Goal: Task Accomplishment & Management: Complete application form

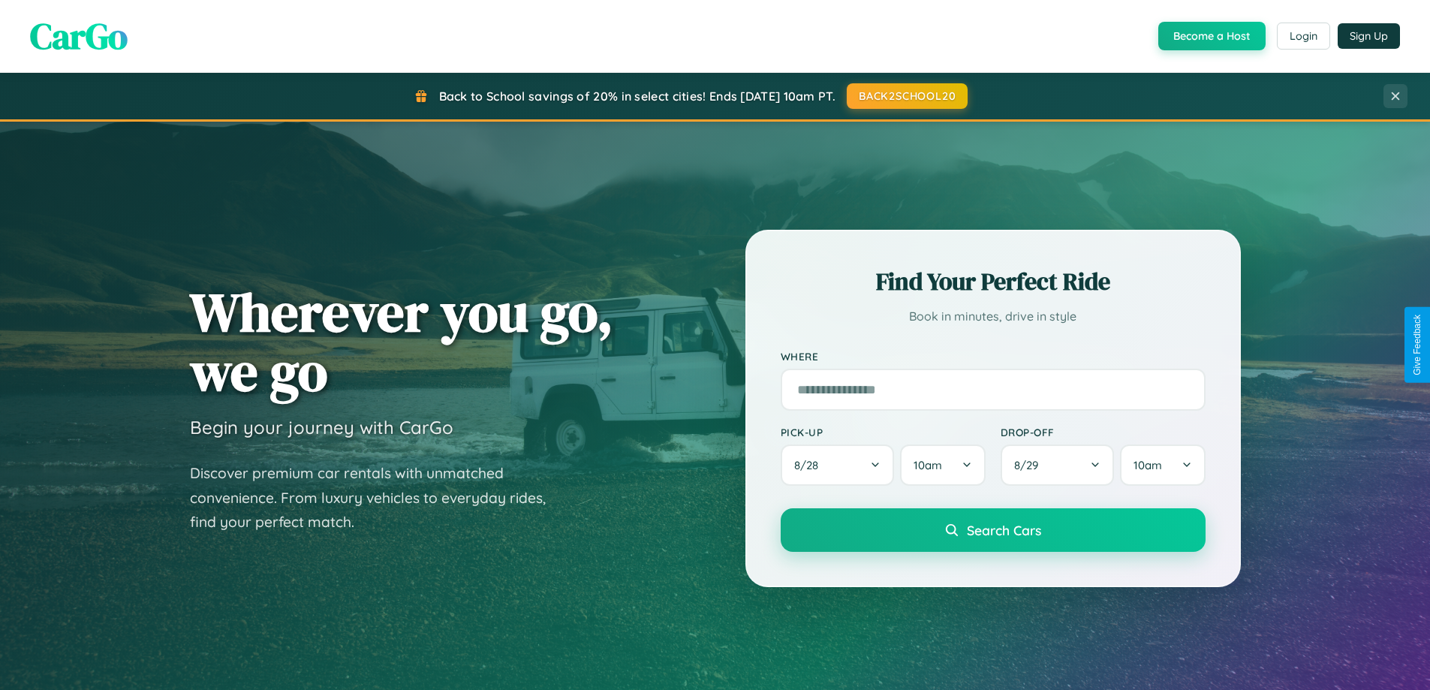
scroll to position [1033, 0]
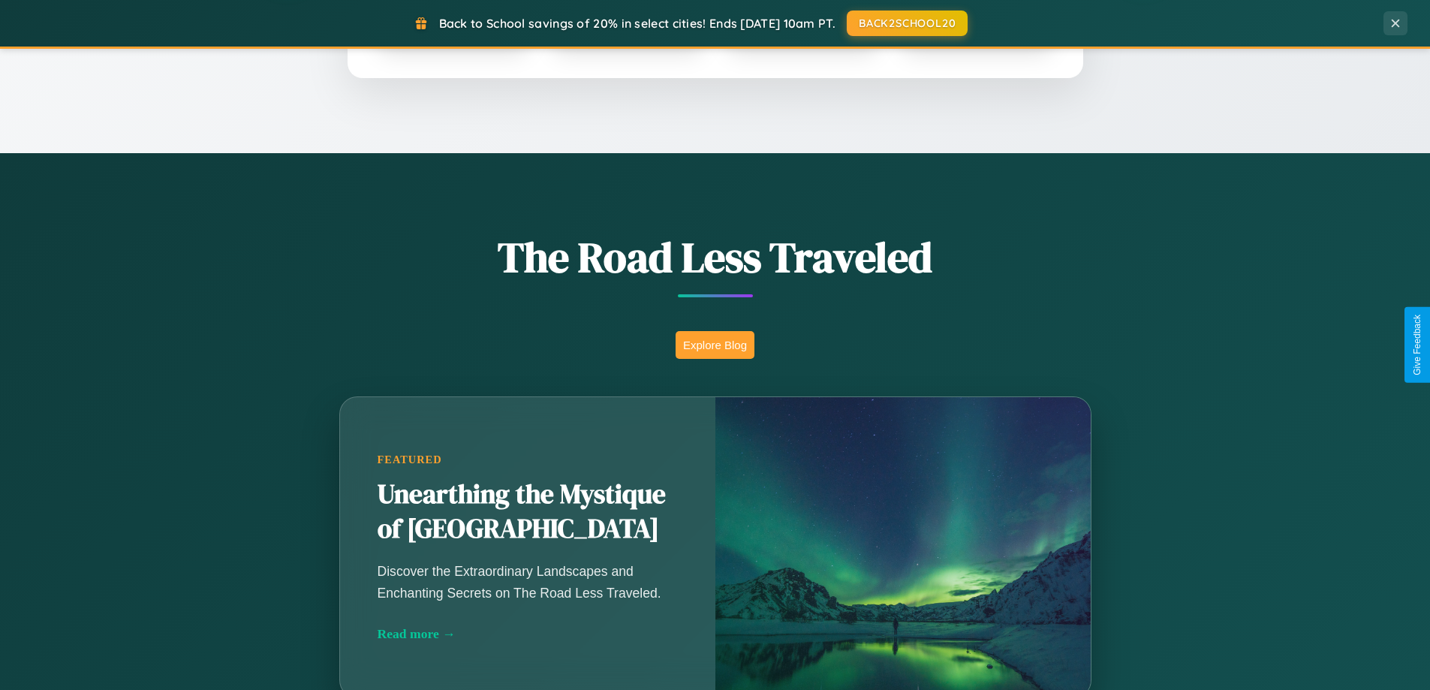
click at [715, 345] on button "Explore Blog" at bounding box center [715, 345] width 79 height 28
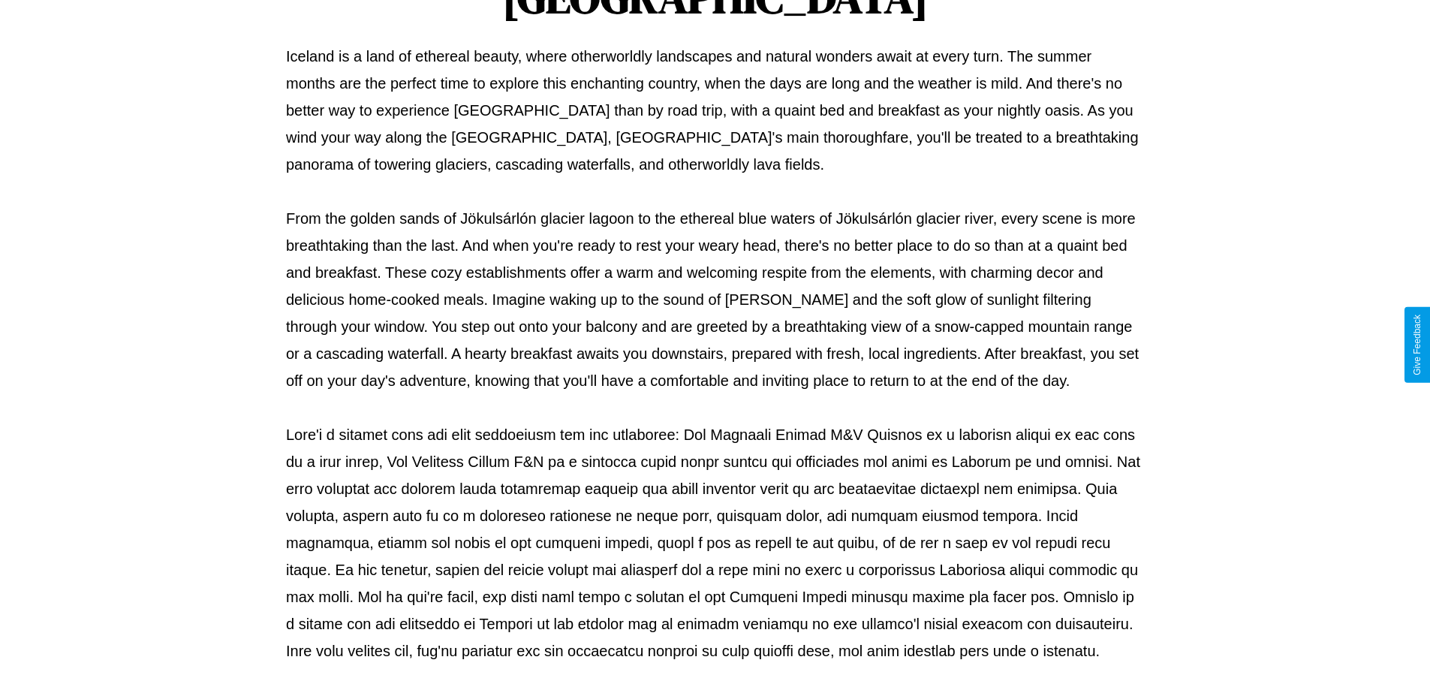
scroll to position [486, 0]
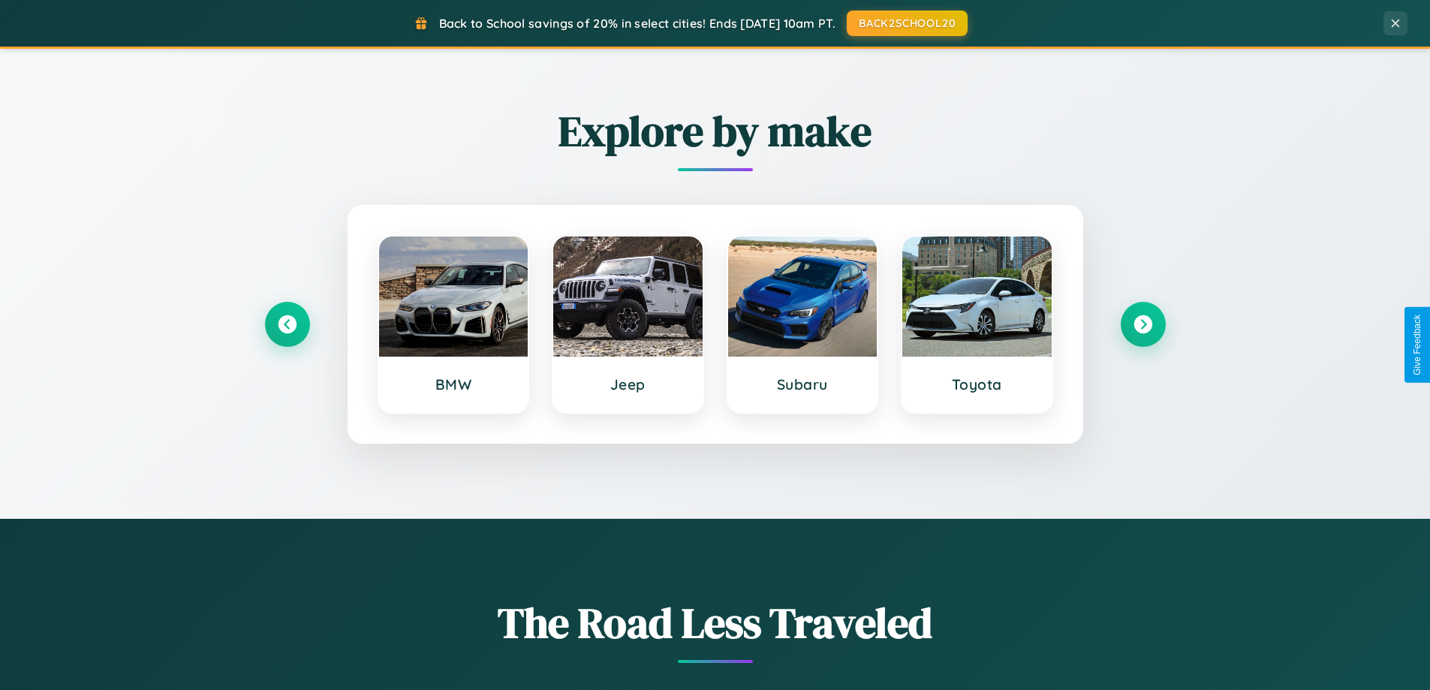
scroll to position [647, 0]
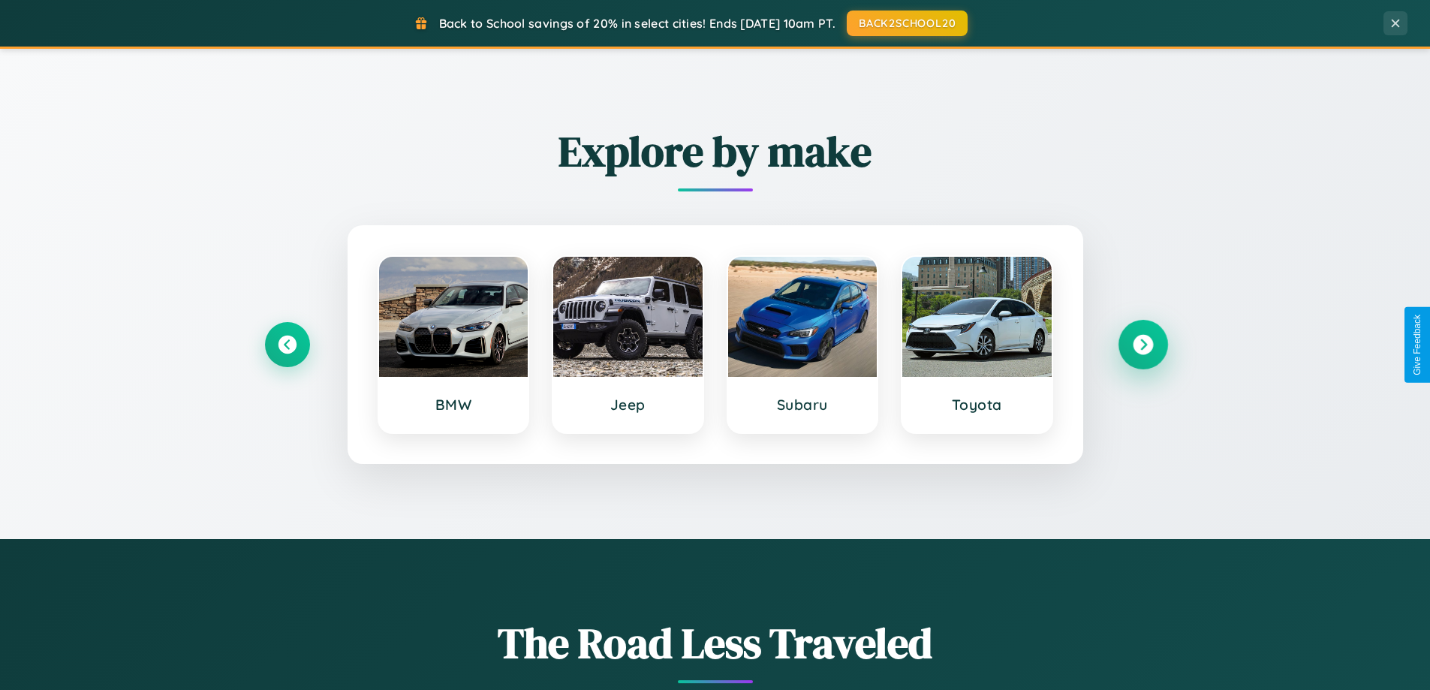
click at [1143, 345] on icon at bounding box center [1143, 345] width 20 height 20
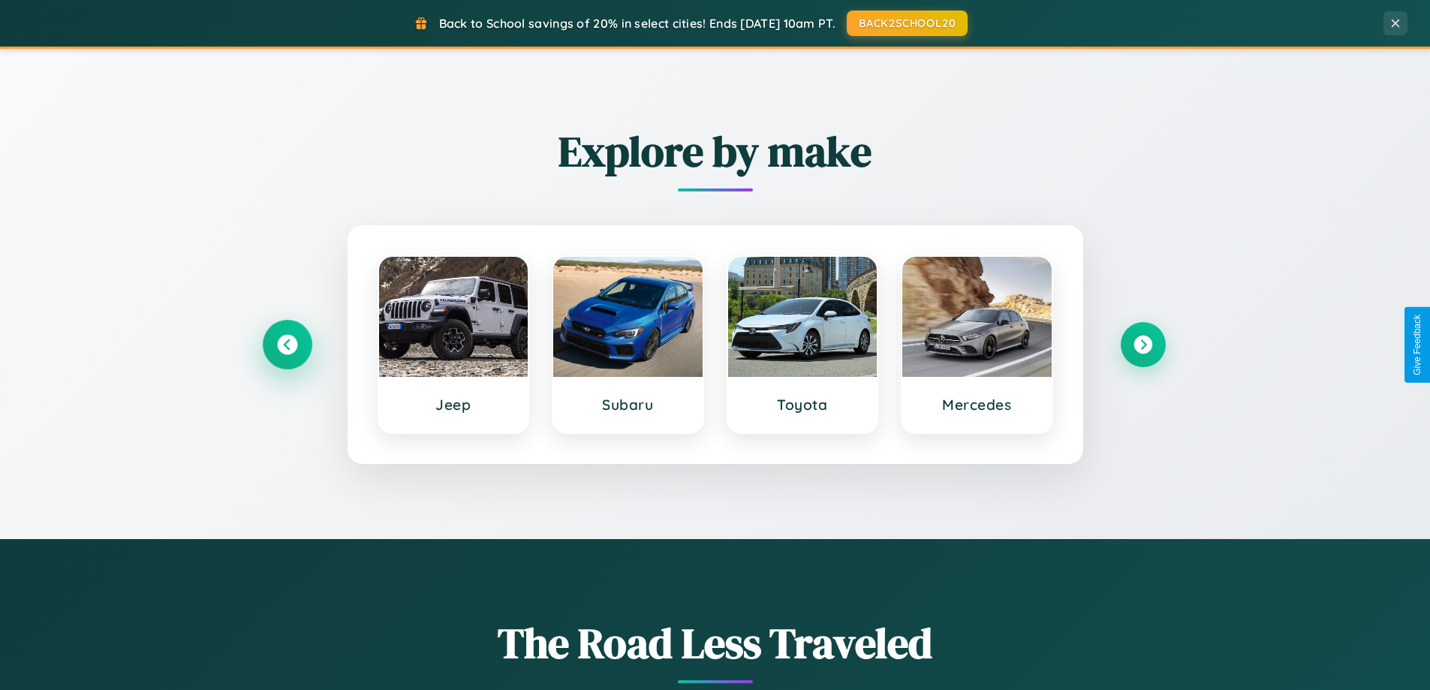
click at [287, 345] on icon at bounding box center [287, 345] width 20 height 20
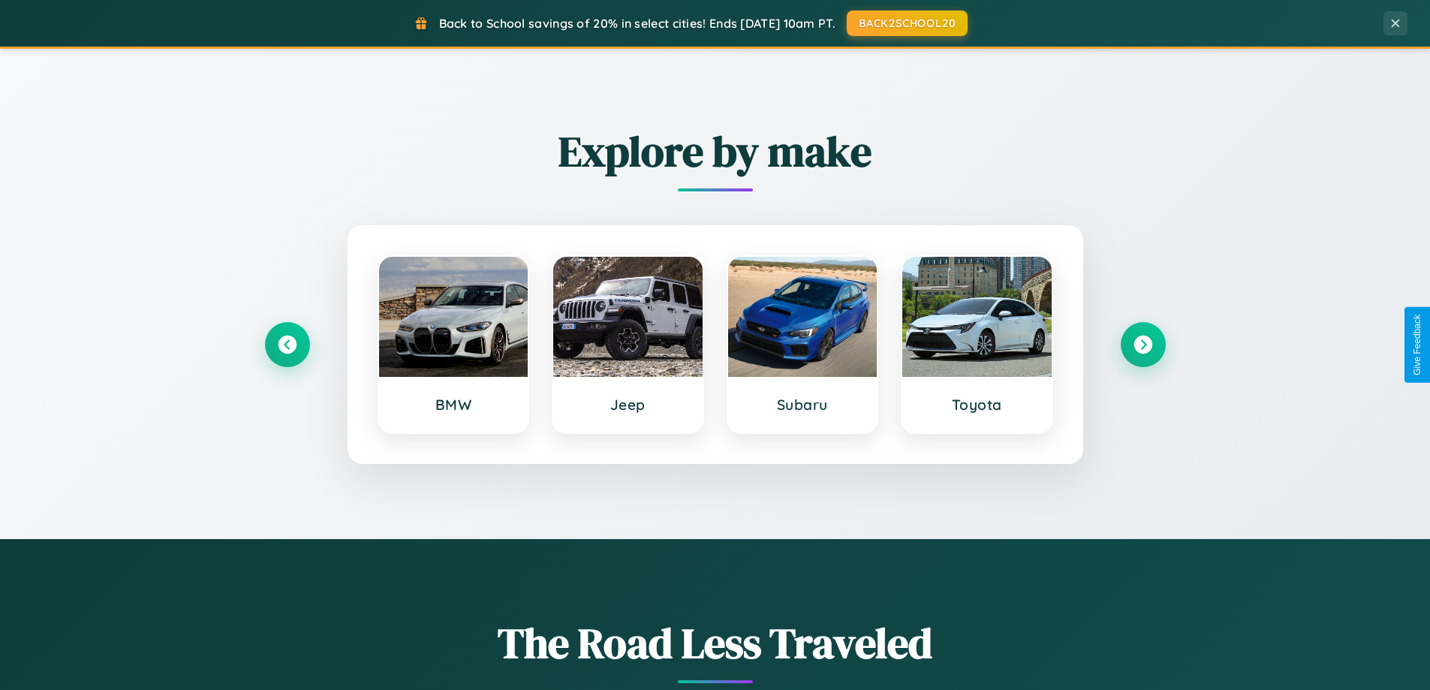
scroll to position [0, 0]
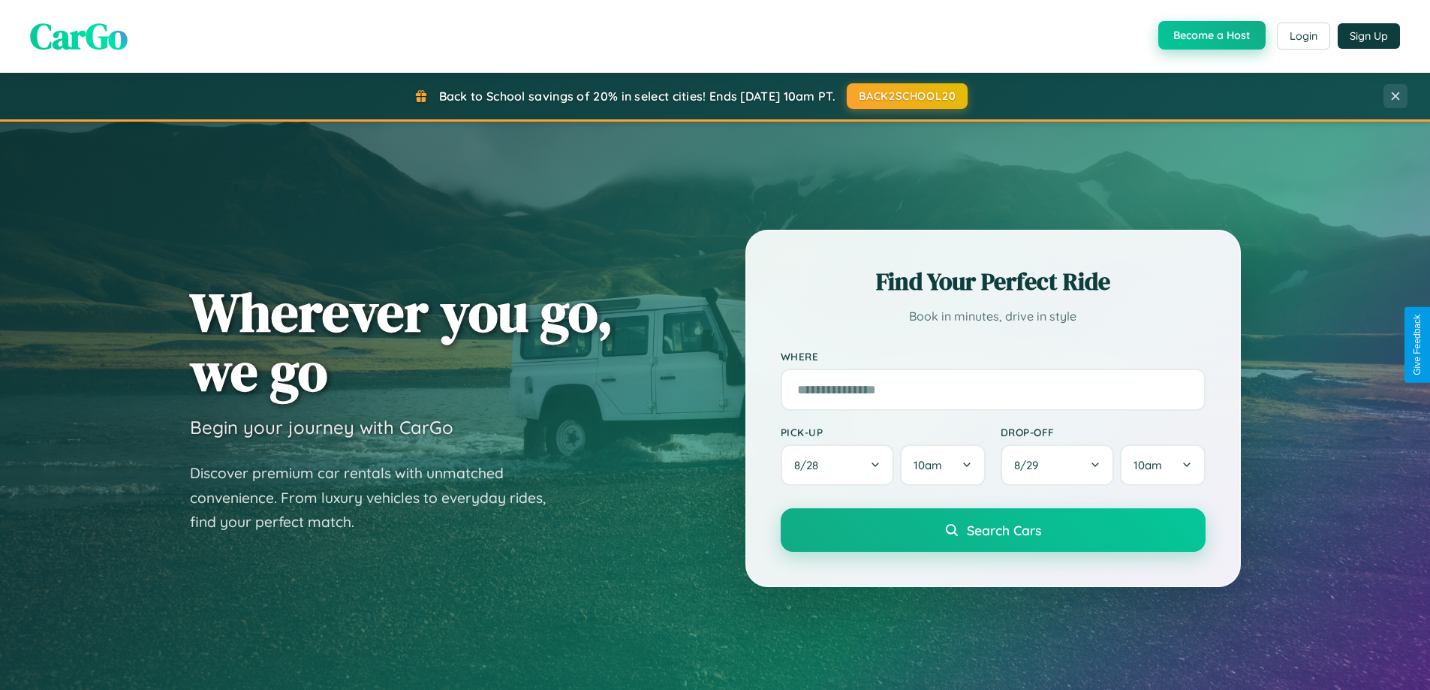
click at [1210, 35] on button "Become a Host" at bounding box center [1211, 35] width 107 height 29
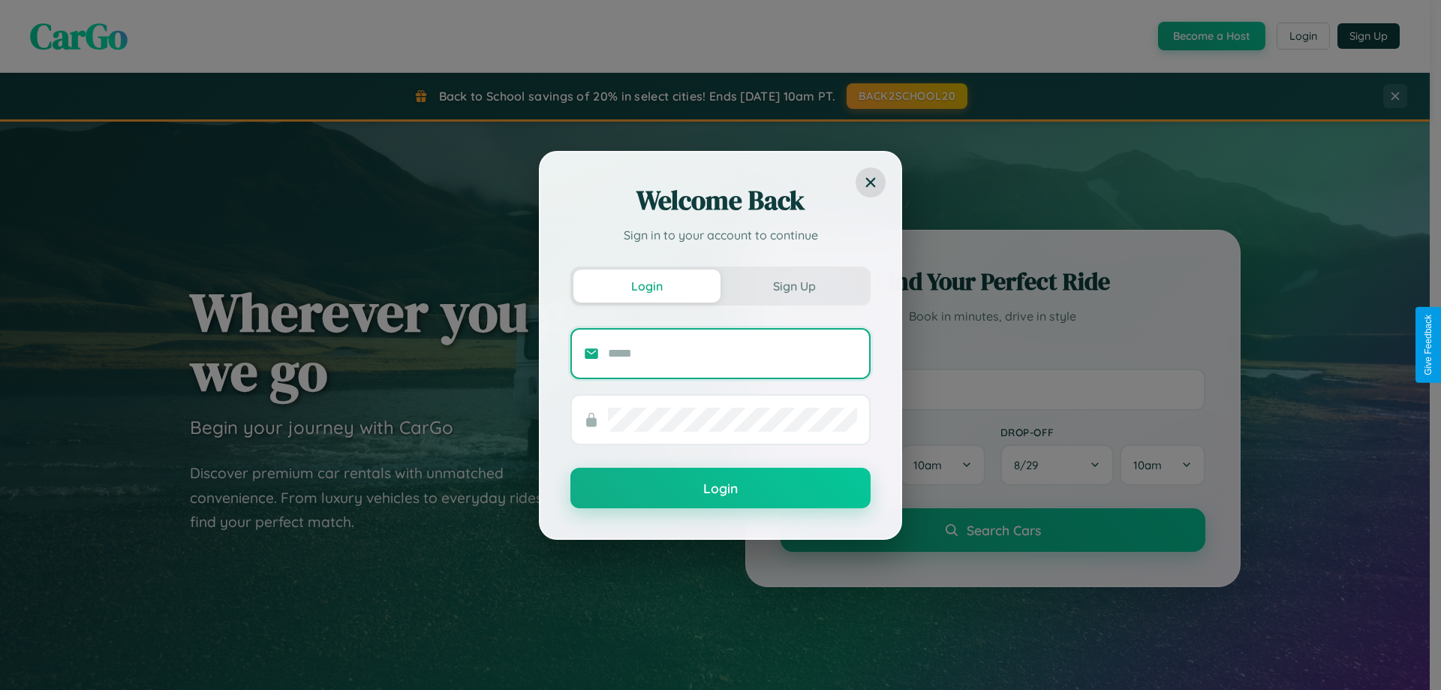
click at [733, 353] on input "text" at bounding box center [732, 354] width 249 height 24
type input "**********"
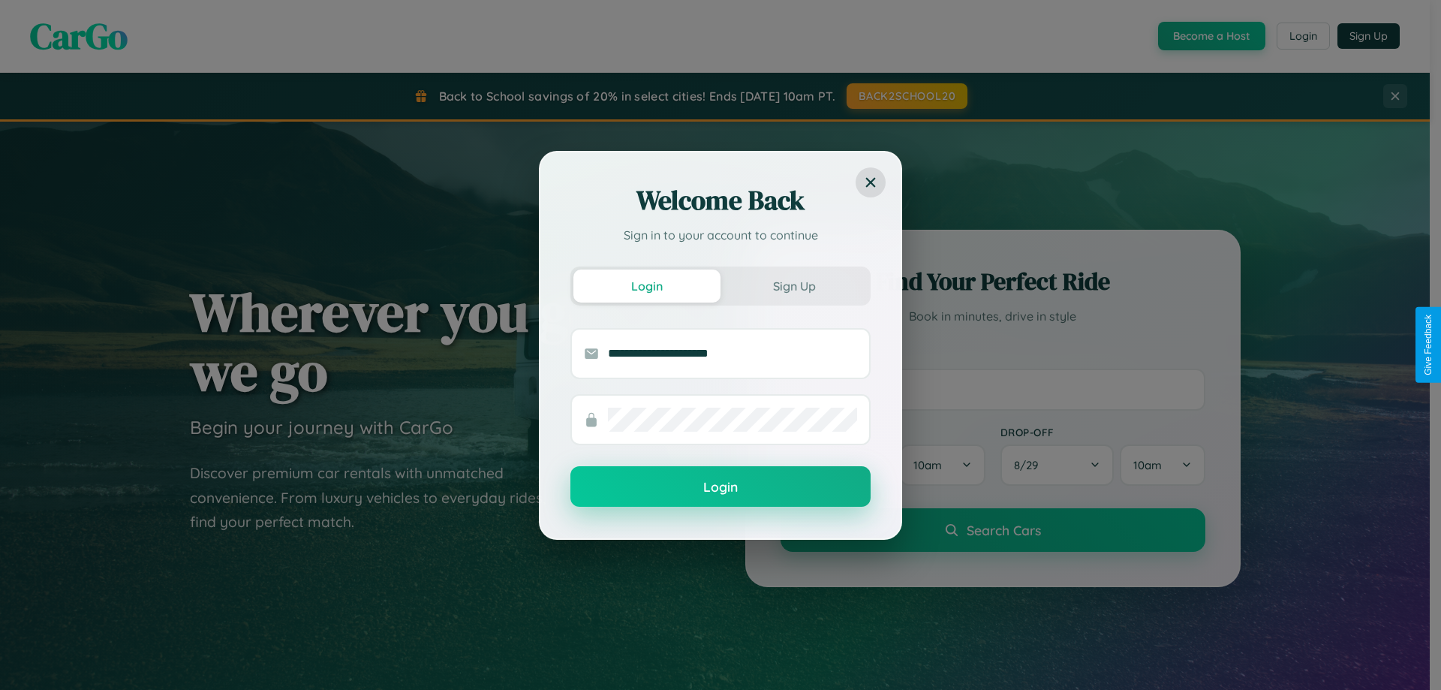
click at [721, 487] on button "Login" at bounding box center [721, 486] width 300 height 41
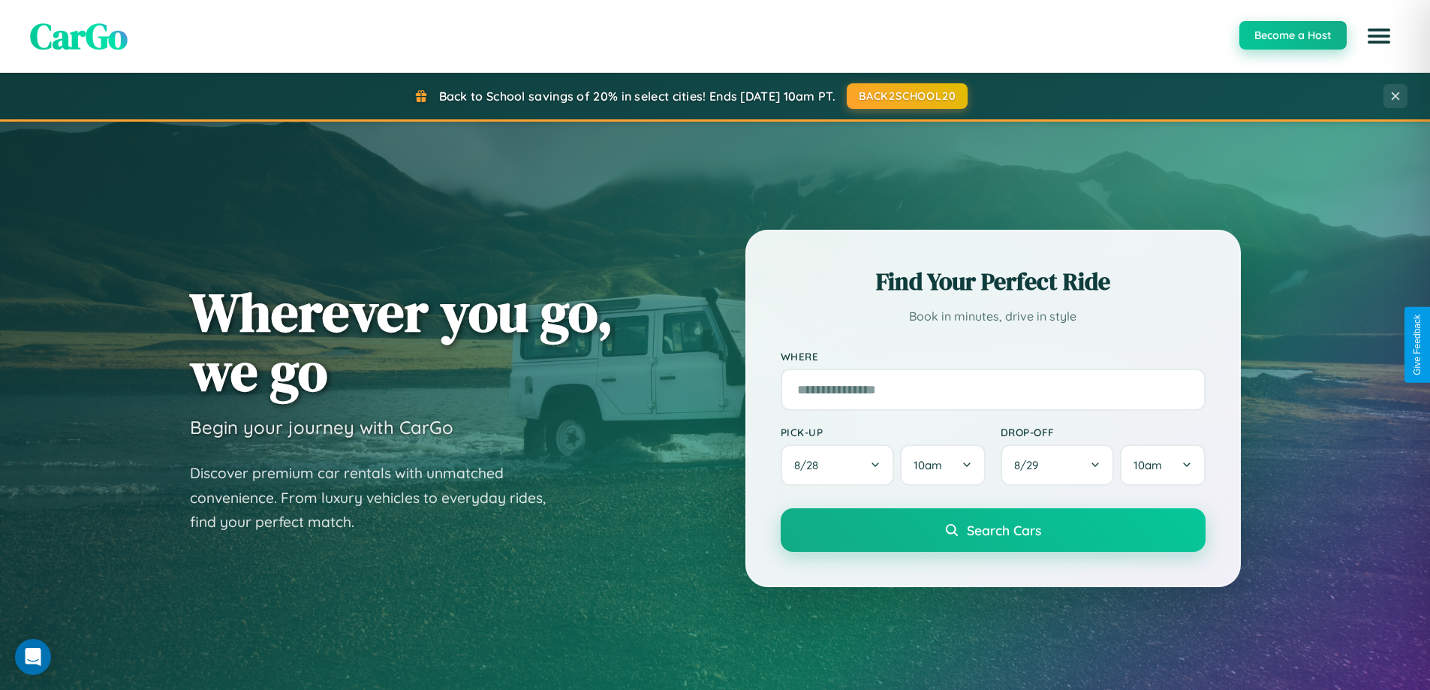
click at [1292, 35] on button "Become a Host" at bounding box center [1292, 35] width 107 height 29
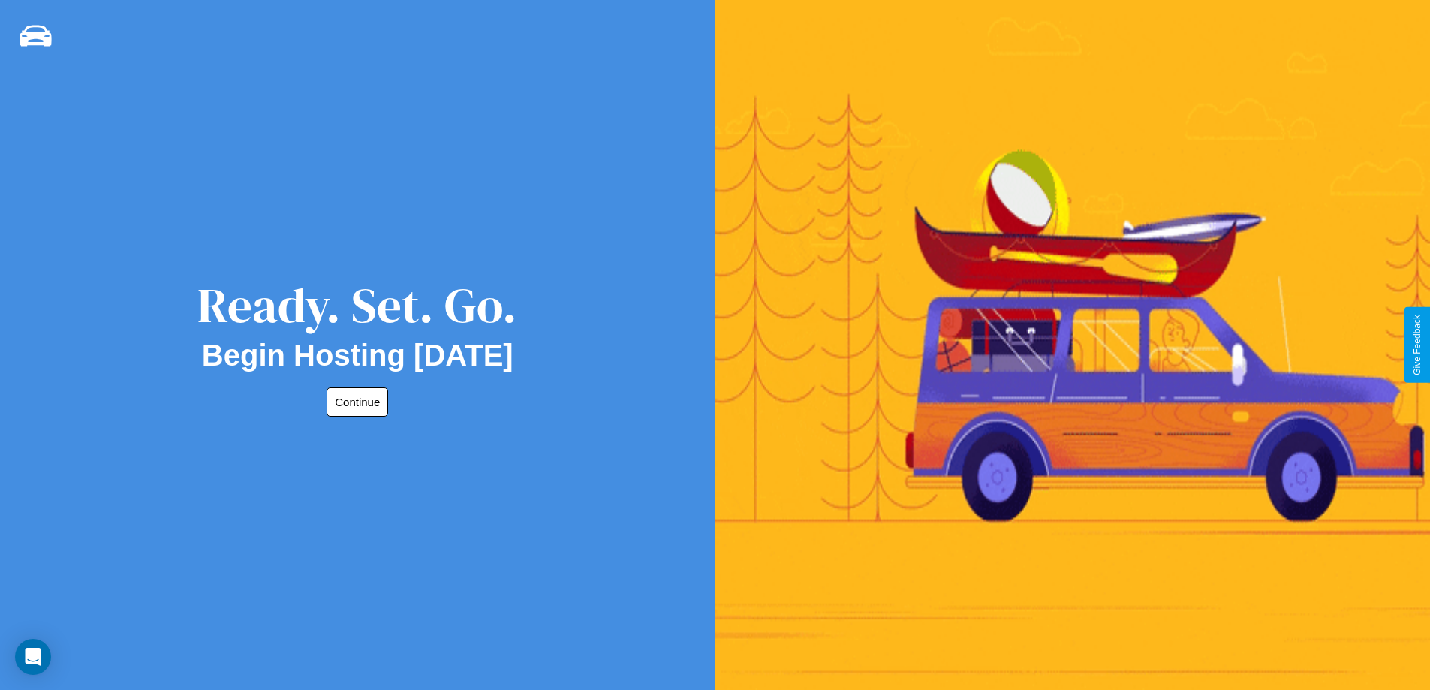
click at [354, 402] on button "Continue" at bounding box center [358, 401] width 62 height 29
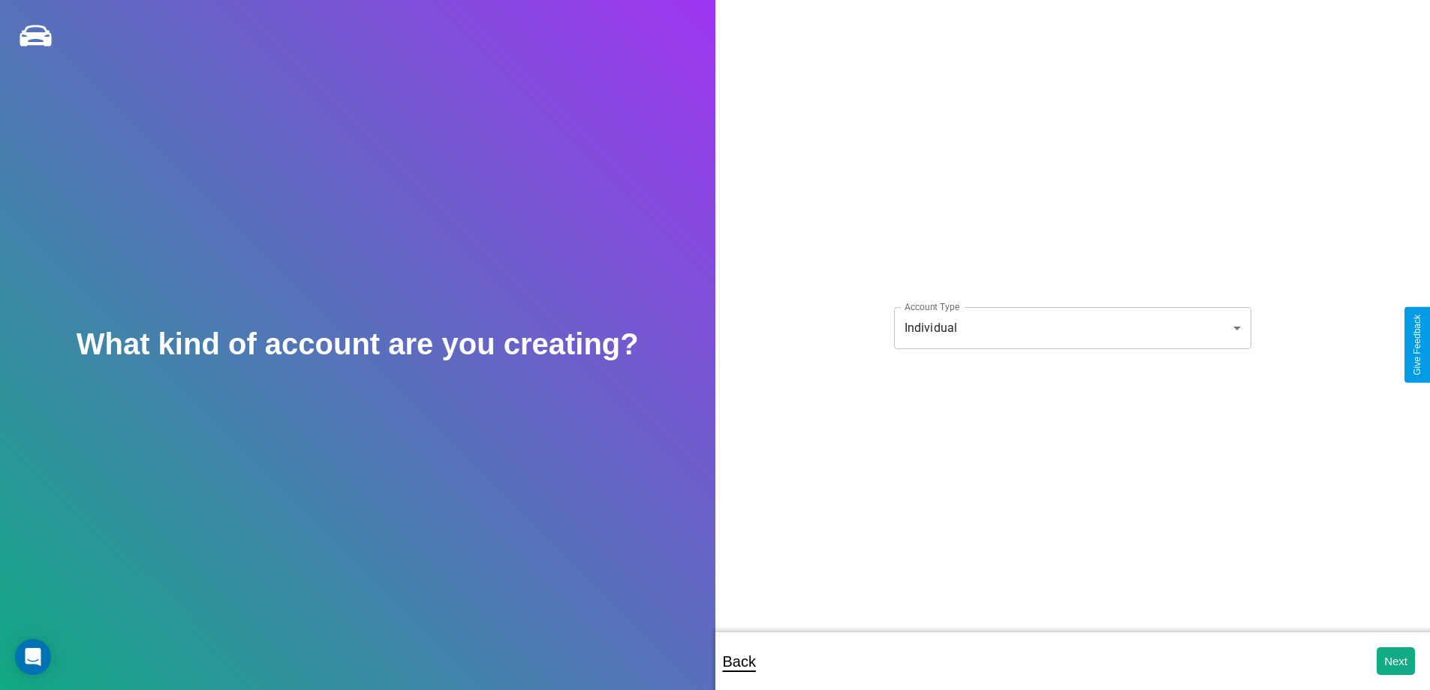
click at [1072, 327] on body "**********" at bounding box center [715, 355] width 1430 height 710
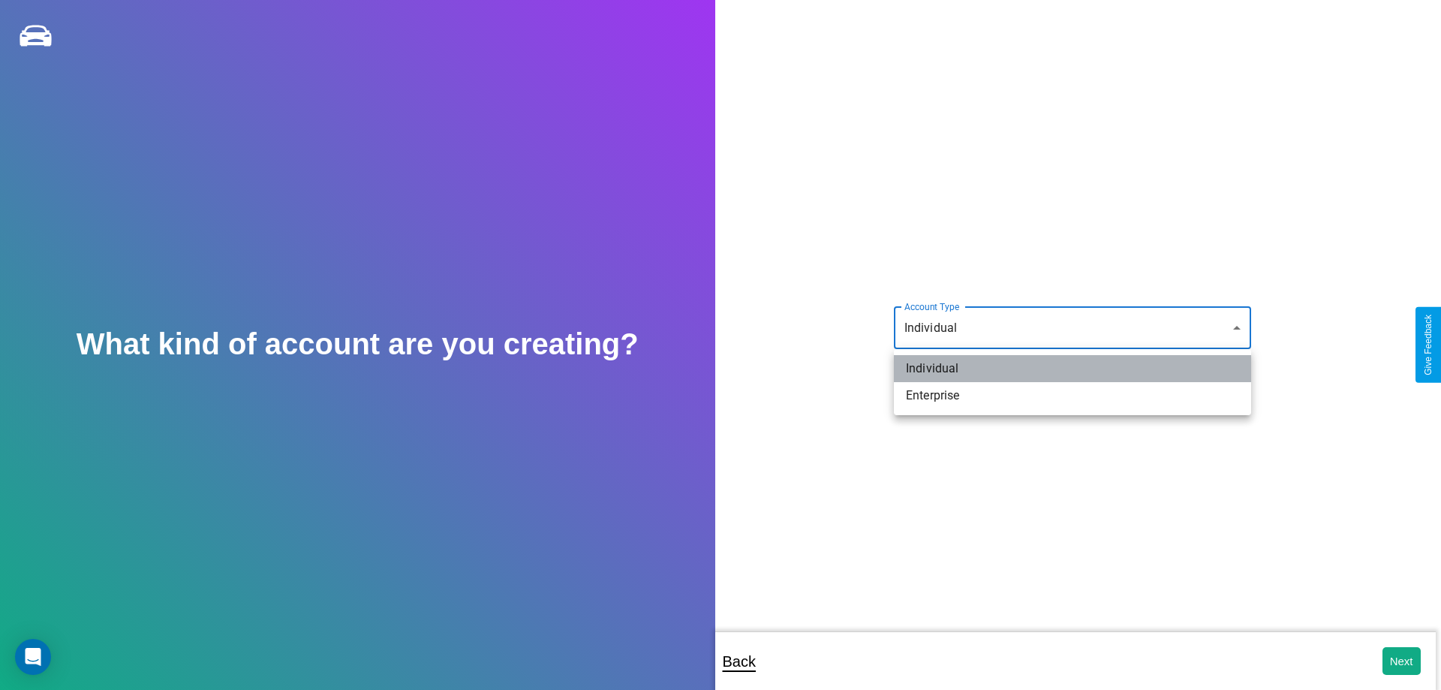
click at [1073, 369] on li "Individual" at bounding box center [1072, 368] width 357 height 27
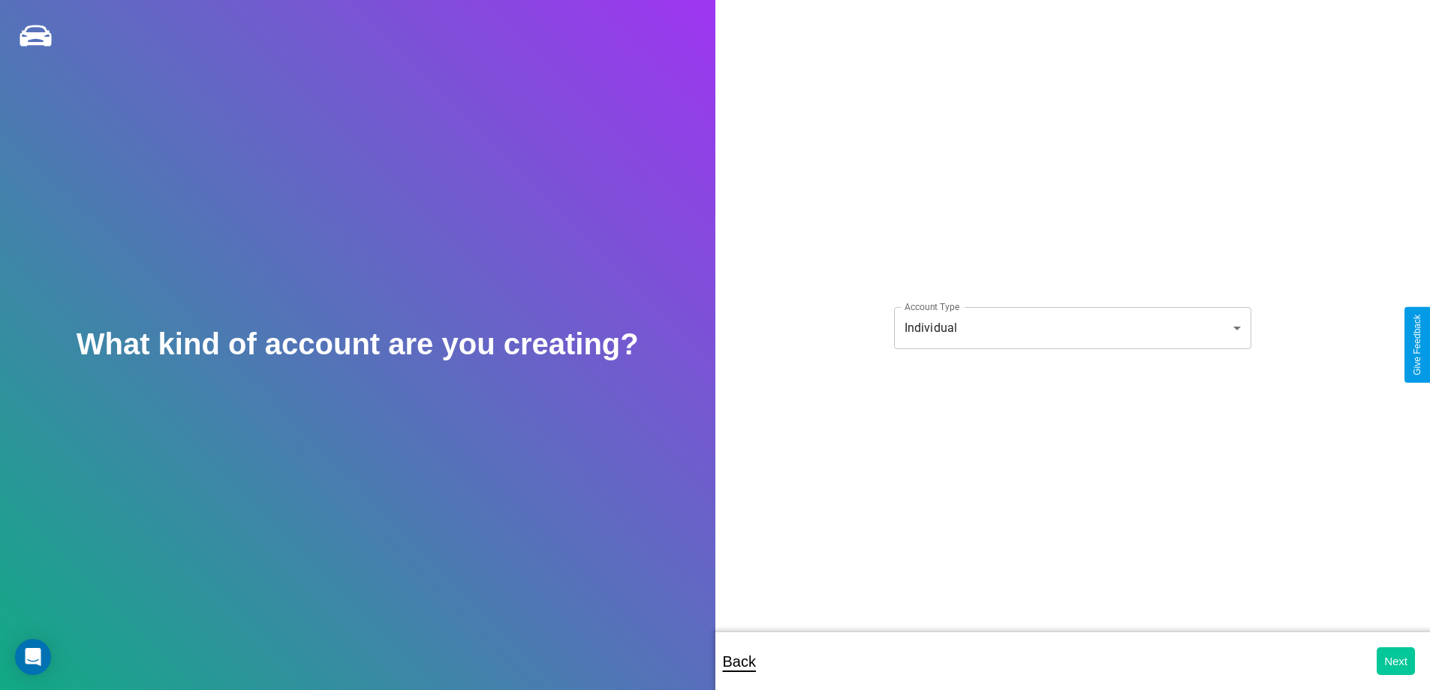
click at [1396, 661] on button "Next" at bounding box center [1396, 661] width 38 height 28
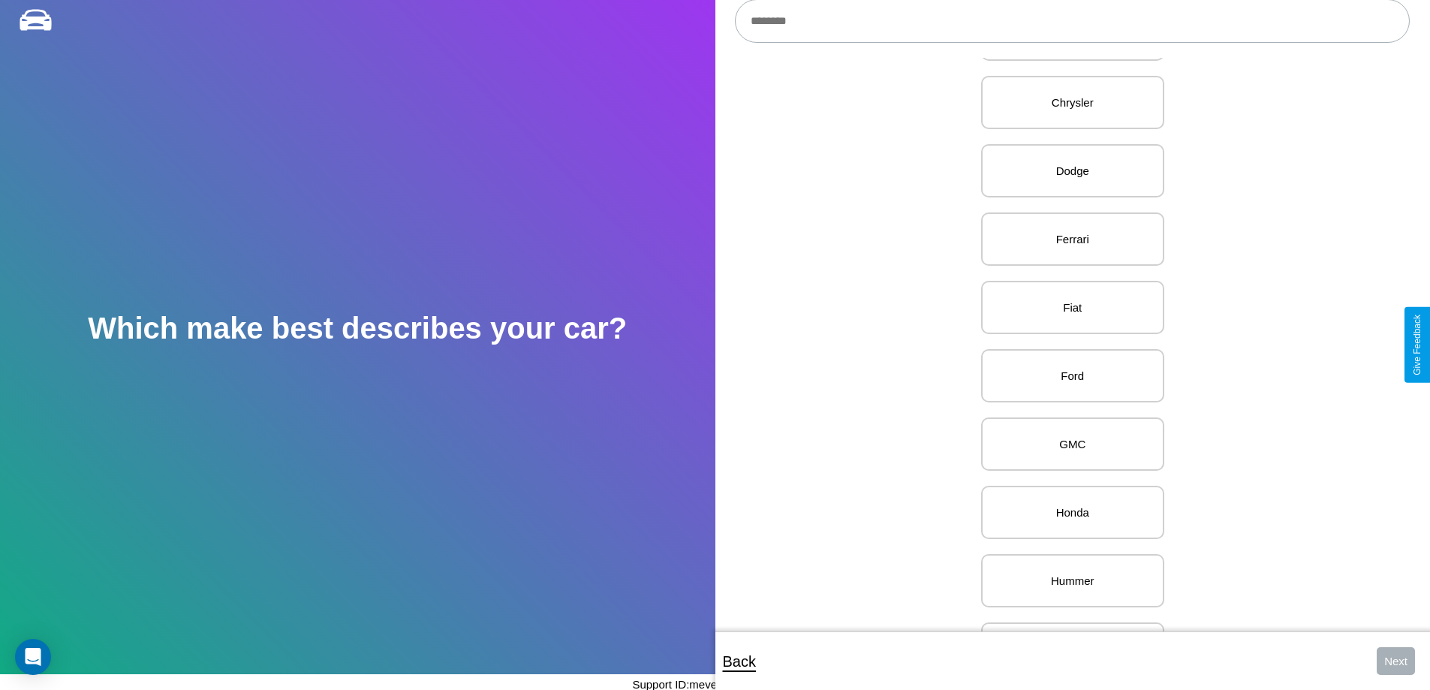
scroll to position [787, 0]
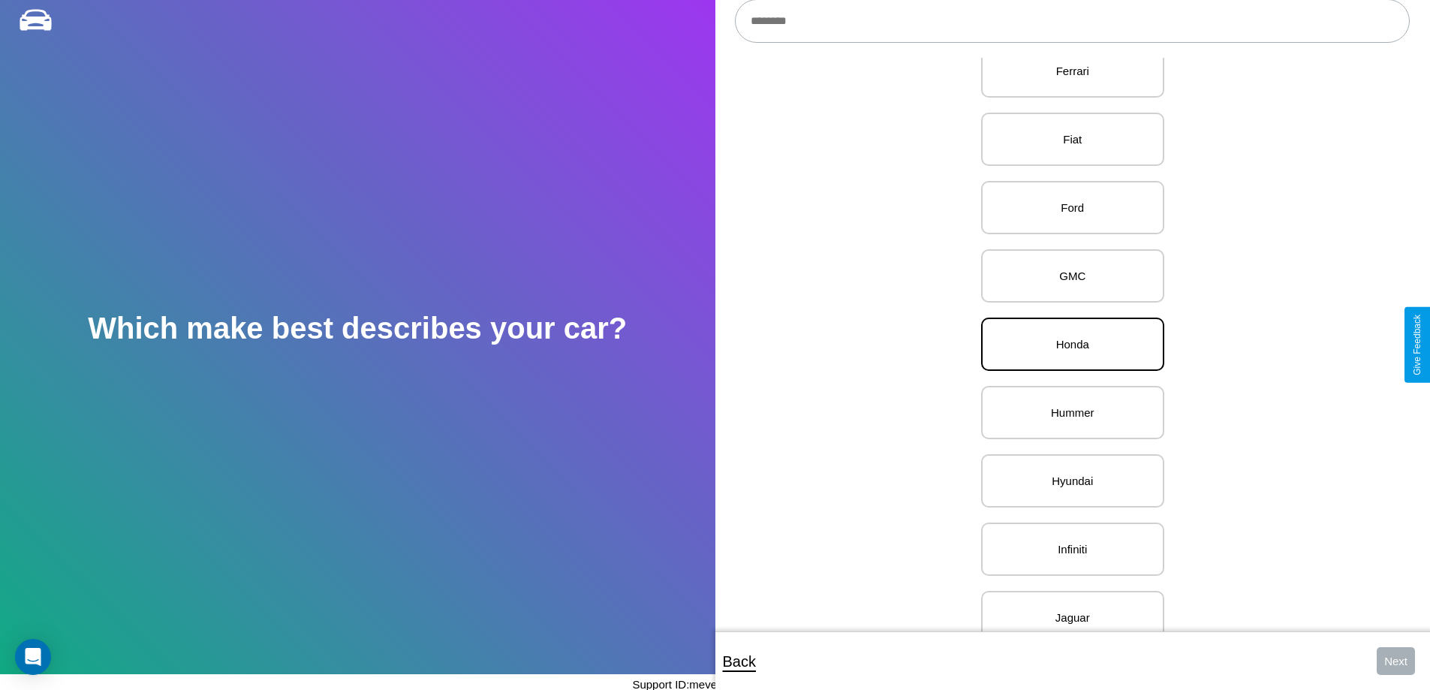
click at [1067, 345] on p "Honda" at bounding box center [1073, 344] width 150 height 20
click at [1396, 661] on button "Next" at bounding box center [1396, 661] width 38 height 28
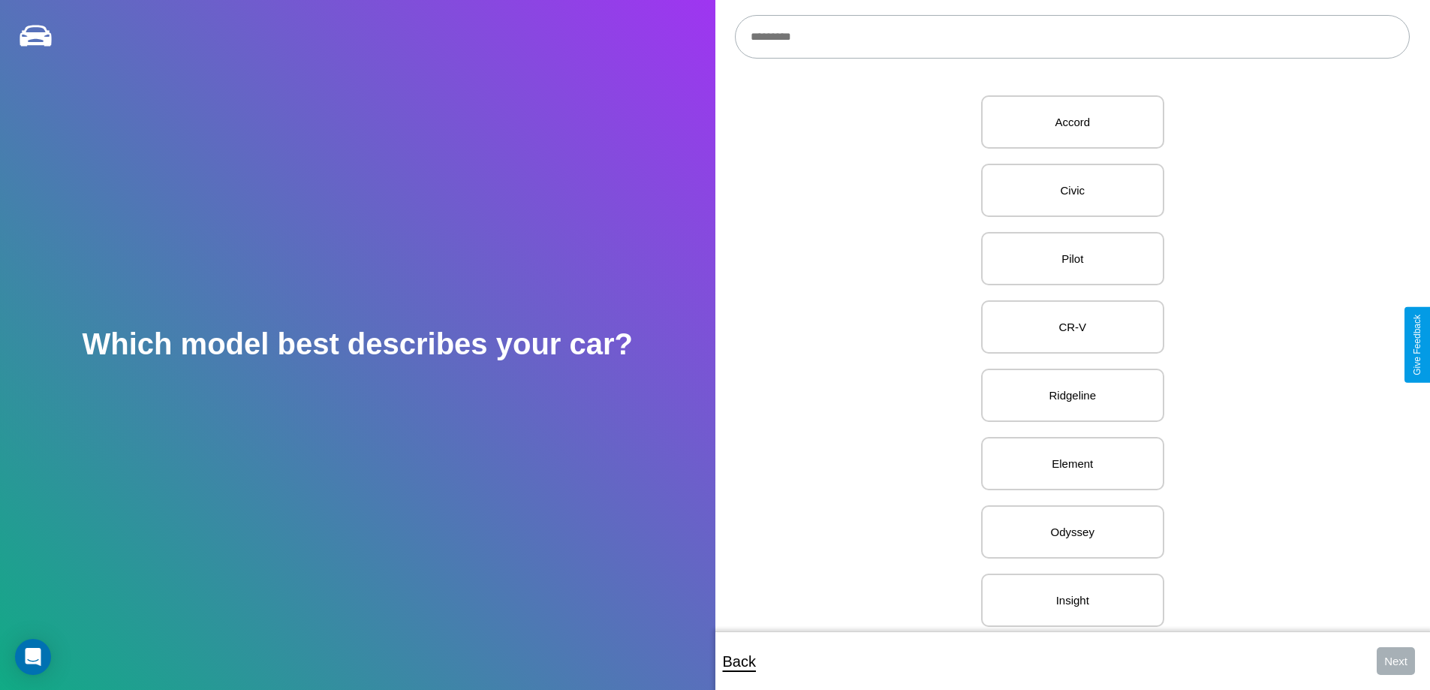
click at [1072, 37] on input "text" at bounding box center [1072, 37] width 675 height 44
type input "**********"
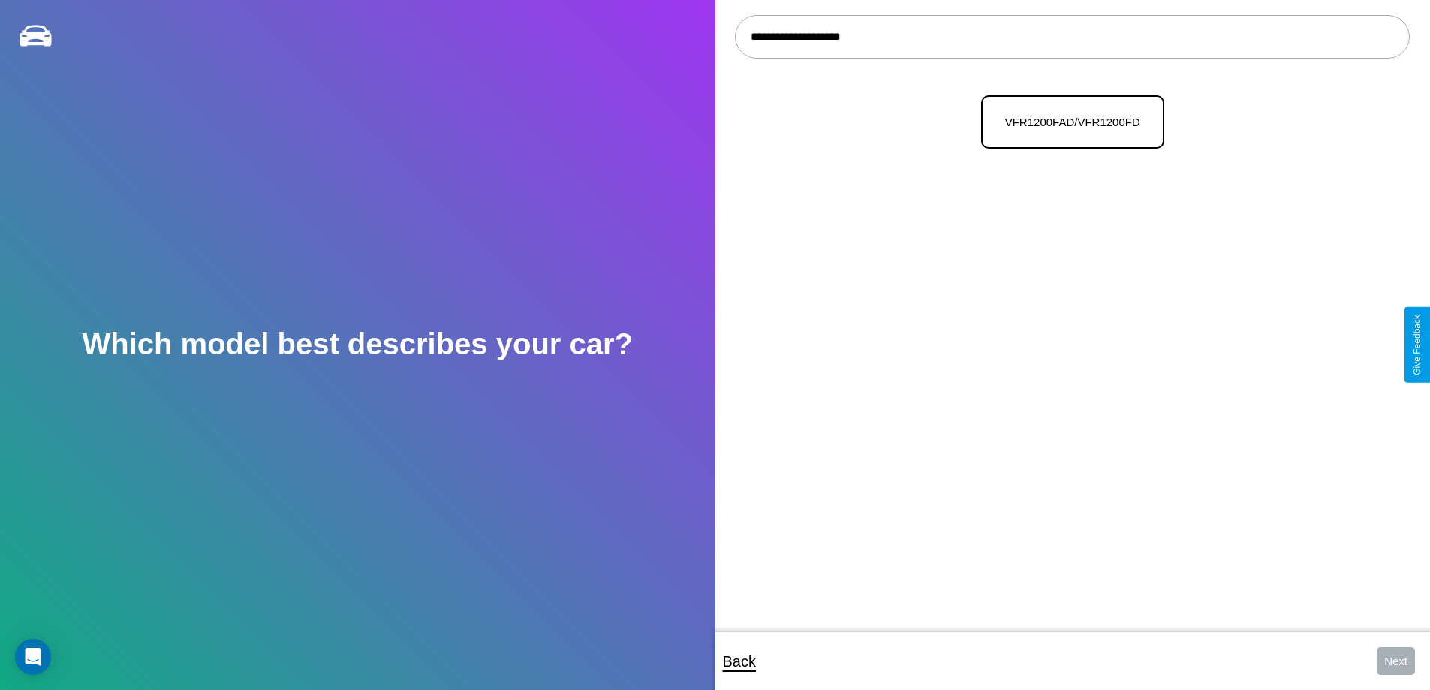
click at [1067, 122] on p "VFR1200FAD/VFR1200FD" at bounding box center [1073, 122] width 150 height 20
click at [1396, 661] on button "Next" at bounding box center [1396, 661] width 38 height 28
